Goal: Obtain resource: Obtain resource

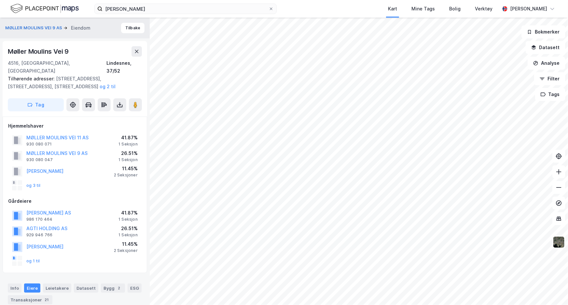
scroll to position [62, 0]
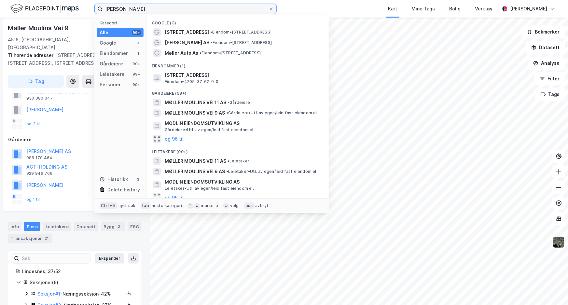
drag, startPoint x: 151, startPoint y: 9, endPoint x: 87, endPoint y: 9, distance: 64.8
click at [87, 9] on div "møller moulin Kategori Alle 99+ Google 3 Eiendommer 1 Gårdeiere 99+ Leietakere …" at bounding box center [284, 9] width 568 height 18
type input "madlaveien 50"
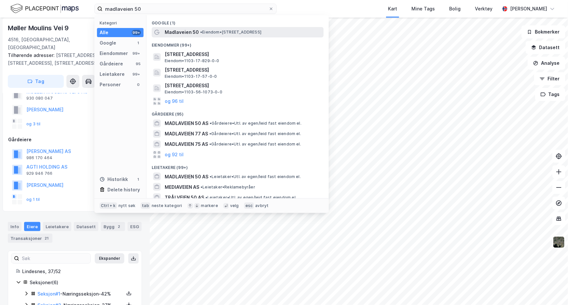
click at [171, 35] on span "Madlaveien 50" at bounding box center [182, 32] width 34 height 8
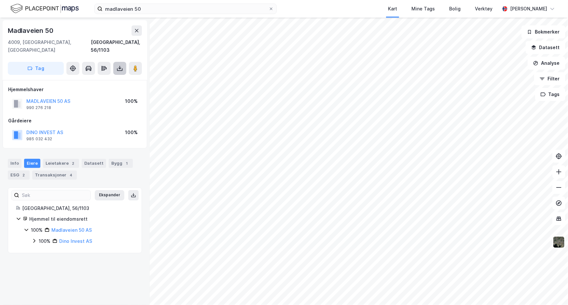
click at [122, 68] on icon at bounding box center [120, 69] width 6 height 3
click at [120, 76] on div "Last ned grunnbok" at bounding box center [91, 81] width 69 height 10
